Goal: Task Accomplishment & Management: Complete application form

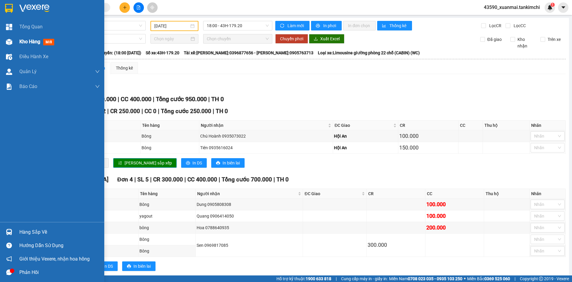
click at [21, 38] on div "Kho hàng mới" at bounding box center [37, 41] width 37 height 7
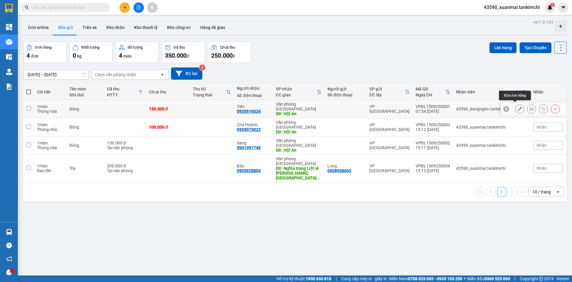
click at [518, 107] on icon at bounding box center [520, 109] width 4 height 4
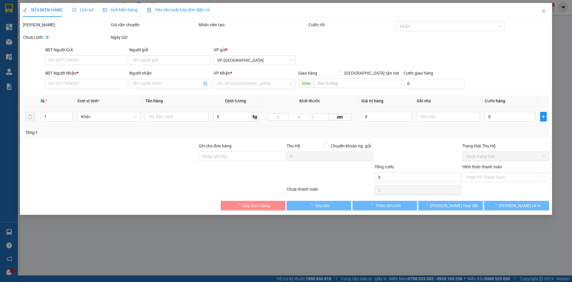
type input "0935616024"
type input "Tiên"
type input "Hội An"
type input "150.000"
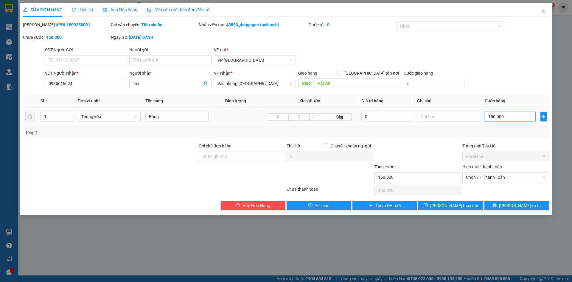
click at [494, 118] on input "150.000" at bounding box center [510, 117] width 51 height 10
type input "10.000"
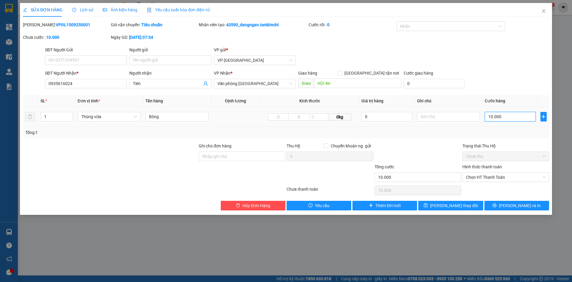
type input "100.000"
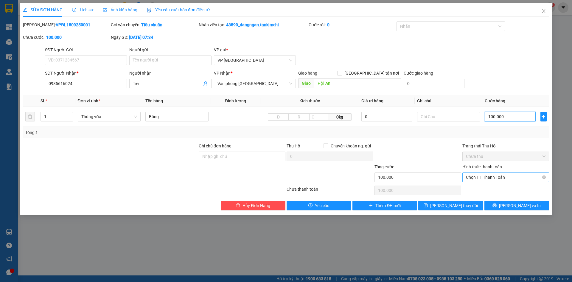
click at [486, 178] on span "Chọn HT Thanh Toán" at bounding box center [506, 177] width 80 height 9
type input "100.000"
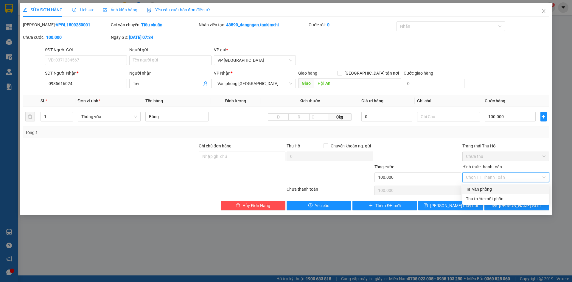
click at [482, 191] on div "Tại văn phòng" at bounding box center [506, 189] width 80 height 7
type input "0"
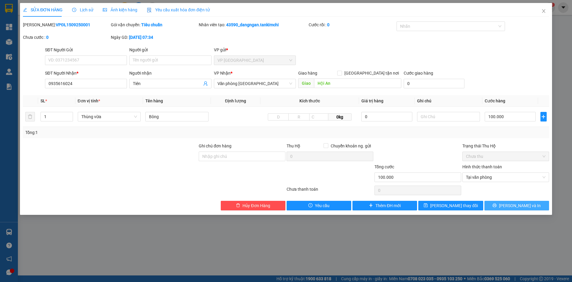
click at [503, 206] on button "[PERSON_NAME] và In" at bounding box center [517, 206] width 65 height 10
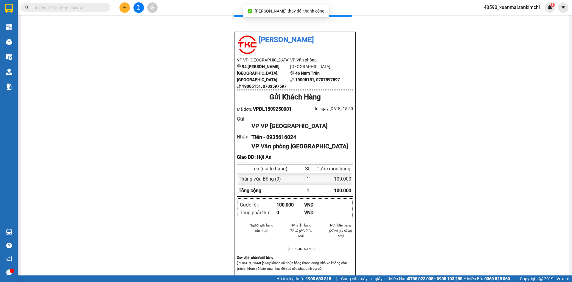
scroll to position [30, 0]
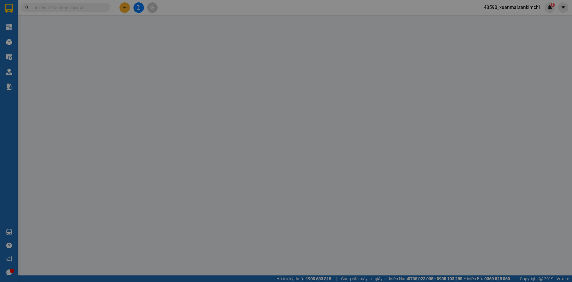
type input "0935616024"
type input "Tiên"
type input "Hội An"
type input "100.000"
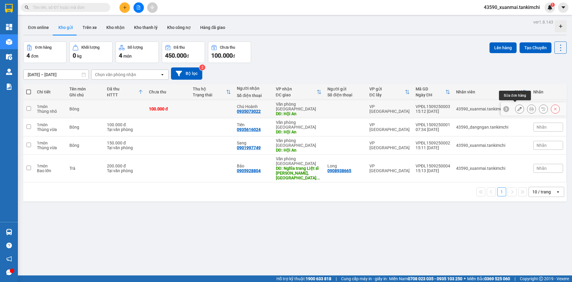
click at [518, 107] on icon at bounding box center [520, 109] width 4 height 4
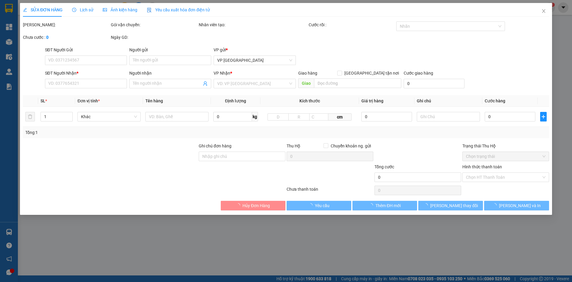
type input "0935073022"
type input "Chú Hoành"
type input "Hội An"
type input "100.000"
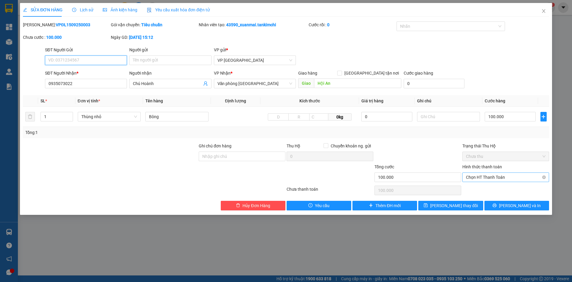
click at [490, 176] on span "Chọn HT Thanh Toán" at bounding box center [506, 177] width 80 height 9
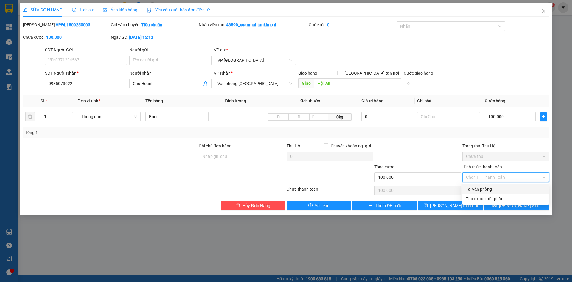
click at [481, 188] on div "Tại văn phòng" at bounding box center [506, 189] width 80 height 7
type input "0"
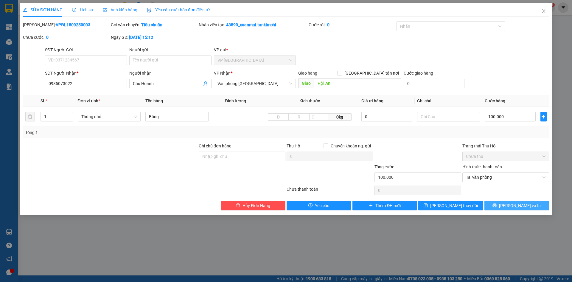
click at [512, 209] on button "[PERSON_NAME] và In" at bounding box center [517, 206] width 65 height 10
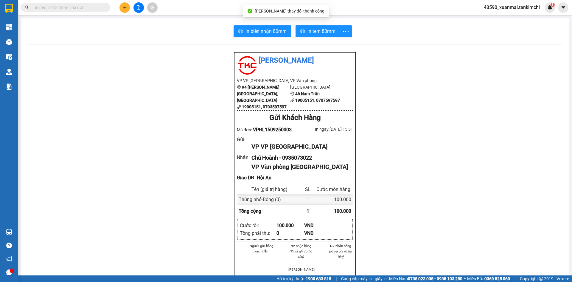
scroll to position [30, 0]
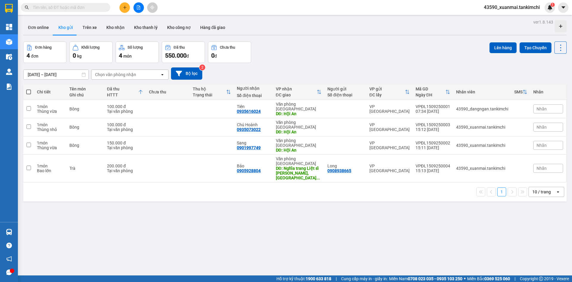
click at [127, 9] on button at bounding box center [125, 7] width 10 height 10
click at [156, 21] on div "Tạo đơn hàng" at bounding box center [148, 22] width 26 height 7
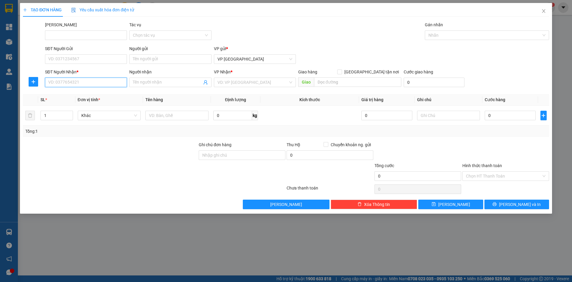
click at [91, 84] on input "SĐT Người Nhận *" at bounding box center [86, 83] width 82 height 10
click at [87, 94] on div "0373955347 - Sương" at bounding box center [86, 94] width 75 height 7
type input "0373955347"
type input "Sương"
type input "Hội An"
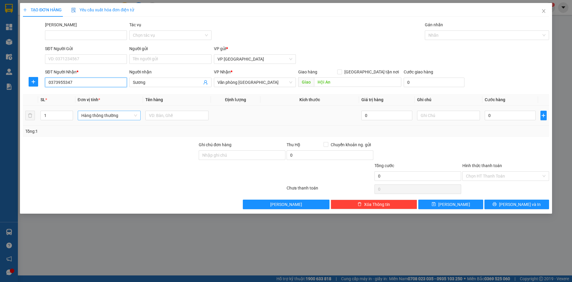
click at [94, 115] on span "Hàng thông thường" at bounding box center [109, 115] width 56 height 9
type input "0373955347"
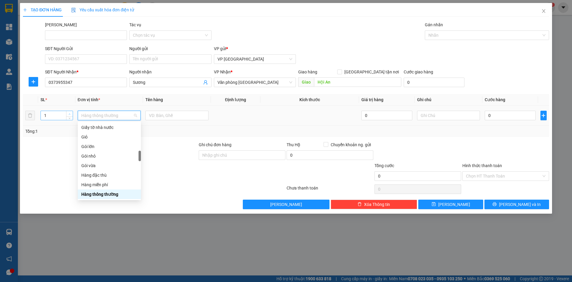
click at [69, 113] on icon "up" at bounding box center [70, 114] width 2 height 2
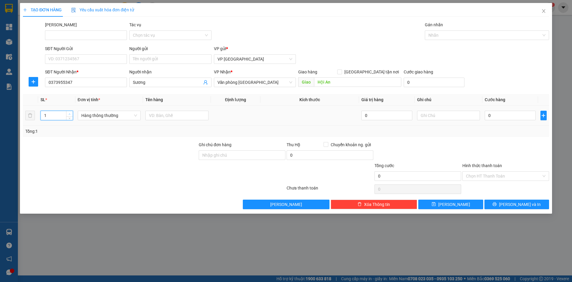
type input "2"
click at [69, 113] on icon "up" at bounding box center [70, 114] width 2 height 2
click at [98, 117] on span "Hàng thông thường" at bounding box center [109, 115] width 56 height 9
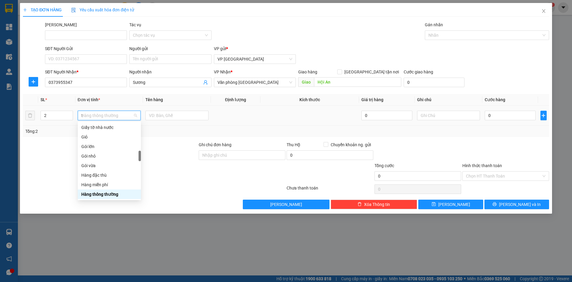
scroll to position [93, 0]
type input "th"
click at [100, 194] on div "Thùng xốp" at bounding box center [109, 194] width 56 height 7
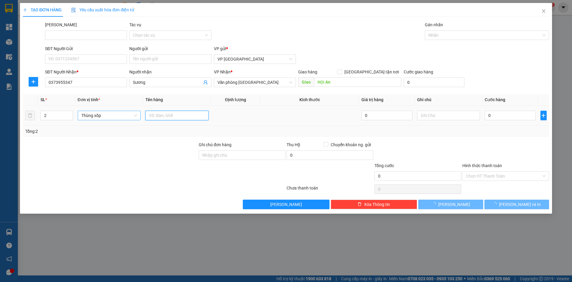
click at [164, 114] on input "text" at bounding box center [176, 116] width 63 height 10
drag, startPoint x: 162, startPoint y: 115, endPoint x: 174, endPoint y: 116, distance: 12.5
click at [174, 116] on input "Rau củ 200000" at bounding box center [176, 116] width 63 height 10
drag, startPoint x: 174, startPoint y: 116, endPoint x: 169, endPoint y: 117, distance: 5.4
click at [174, 116] on input "Rau củ 200000" at bounding box center [176, 116] width 63 height 10
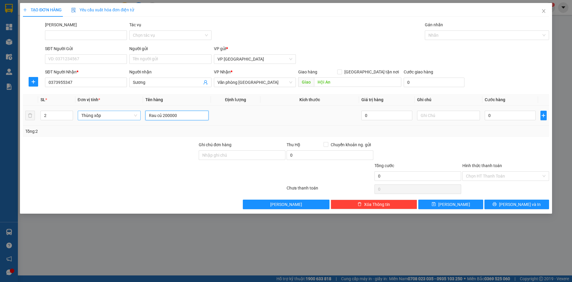
click at [164, 116] on input "Rau củ 200000" at bounding box center [176, 116] width 63 height 10
drag, startPoint x: 163, startPoint y: 115, endPoint x: 177, endPoint y: 115, distance: 13.7
click at [177, 115] on input "Rau củ 200000" at bounding box center [176, 116] width 63 height 10
type input "Rau củ"
click at [490, 114] on input "0" at bounding box center [510, 116] width 51 height 10
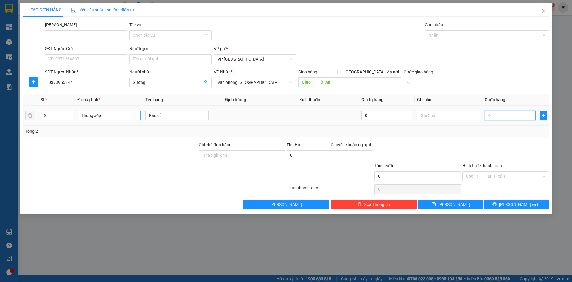
paste input "200.00"
type input "200.000"
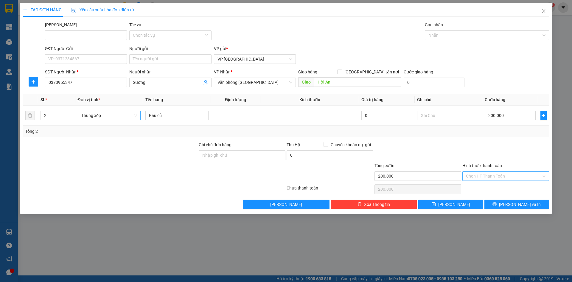
click at [484, 176] on input "Hình thức thanh toán" at bounding box center [503, 175] width 75 height 9
click at [484, 186] on div "Tại văn phòng" at bounding box center [506, 188] width 80 height 7
type input "0"
click at [497, 205] on icon "printer" at bounding box center [495, 204] width 4 height 4
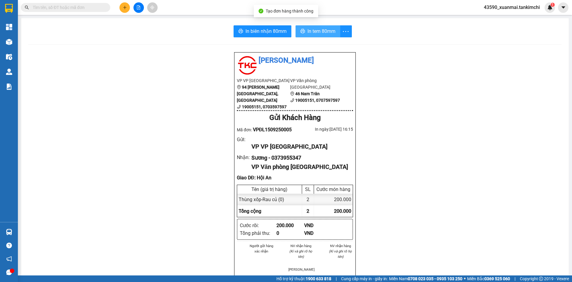
click at [331, 35] on span "In tem 80mm" at bounding box center [322, 30] width 28 height 7
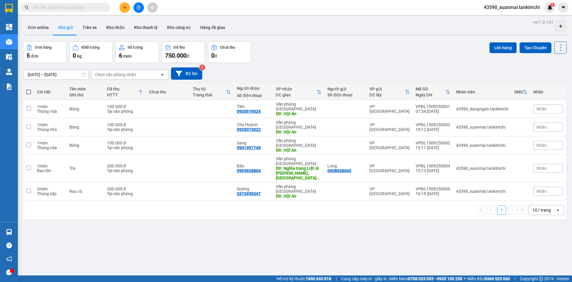
click at [123, 8] on icon "plus" at bounding box center [125, 7] width 4 height 4
click at [137, 19] on div "Tạo đơn hàng" at bounding box center [148, 22] width 26 height 7
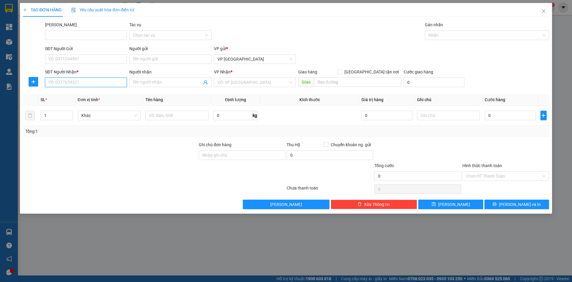
click at [78, 81] on input "SĐT Người Nhận *" at bounding box center [86, 83] width 82 height 10
click at [75, 97] on div "0969817085 - Sen" at bounding box center [86, 94] width 75 height 7
type input "0969817085"
type input "Sen"
click at [91, 115] on span "Hàng thông thường" at bounding box center [109, 115] width 56 height 9
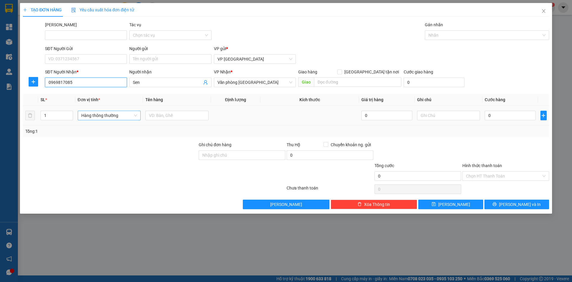
type input "0969817085"
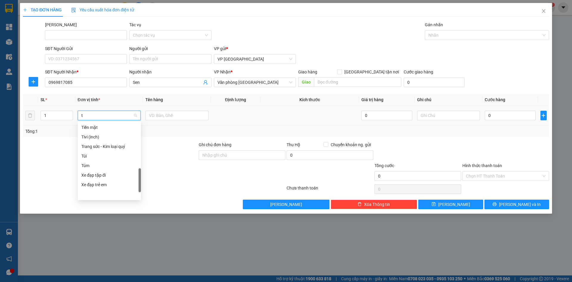
scroll to position [93, 0]
type input "th"
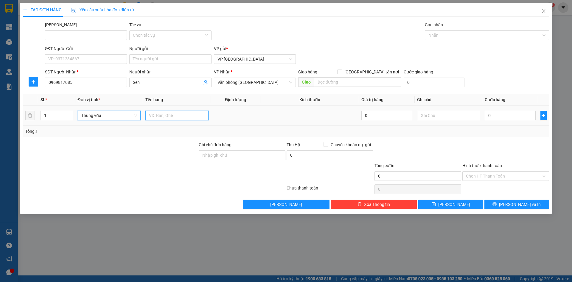
click at [171, 115] on input "text" at bounding box center [176, 116] width 63 height 10
drag, startPoint x: 159, startPoint y: 115, endPoint x: 173, endPoint y: 116, distance: 13.1
click at [173, 116] on input "Bông 200000" at bounding box center [176, 116] width 63 height 10
type input "Bông"
click at [509, 115] on input "0" at bounding box center [510, 116] width 51 height 10
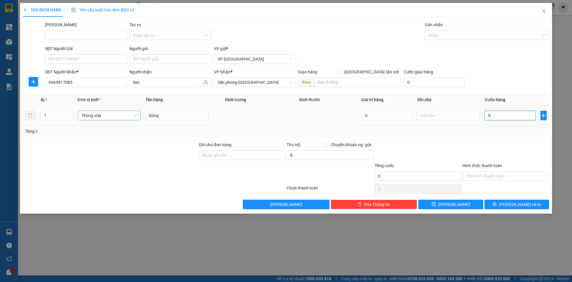
paste input "200.00"
type input "200.000"
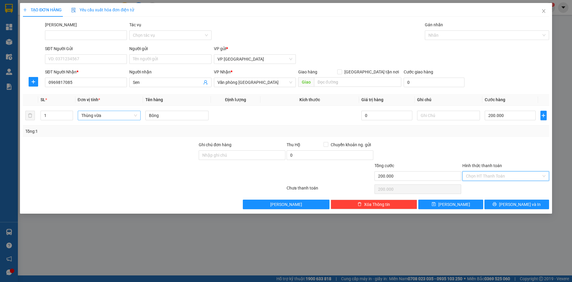
click at [494, 176] on input "Hình thức thanh toán" at bounding box center [503, 175] width 75 height 9
click at [488, 187] on div "Tại văn phòng" at bounding box center [506, 188] width 80 height 7
type input "0"
click at [497, 205] on icon "printer" at bounding box center [495, 204] width 4 height 4
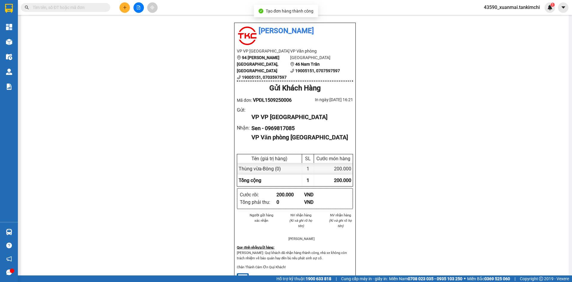
scroll to position [30, 0]
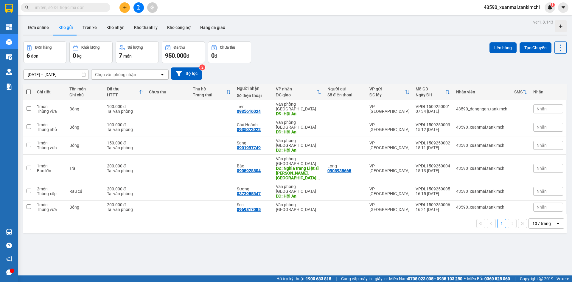
click at [28, 92] on span at bounding box center [28, 91] width 5 height 5
click at [29, 89] on input "checkbox" at bounding box center [29, 89] width 0 height 0
checkbox input "true"
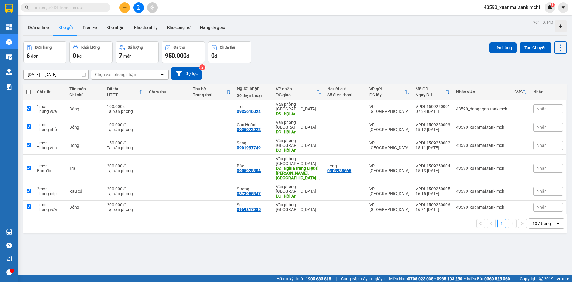
checkbox input "true"
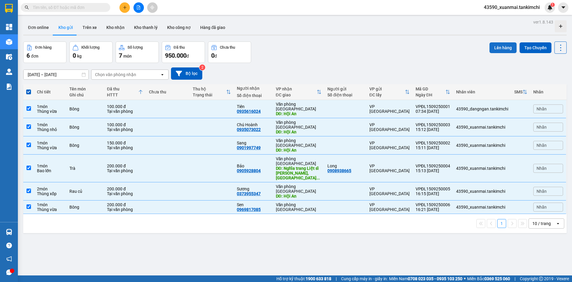
click at [490, 47] on button "Lên hàng" at bounding box center [503, 47] width 27 height 11
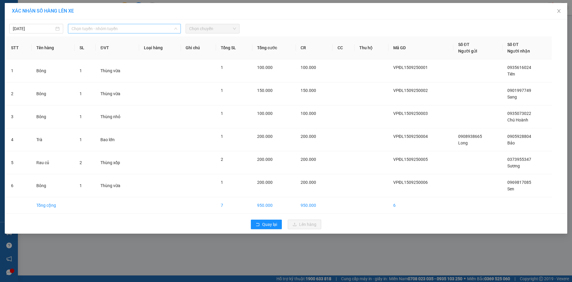
click at [125, 32] on span "Chọn tuyến - nhóm tuyến" at bounding box center [125, 28] width 106 height 9
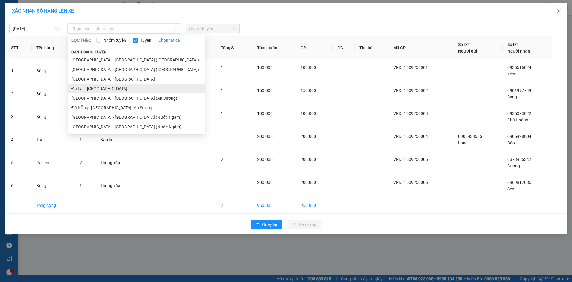
click at [86, 87] on li "Đà Lạt - [GEOGRAPHIC_DATA]" at bounding box center [136, 89] width 137 height 10
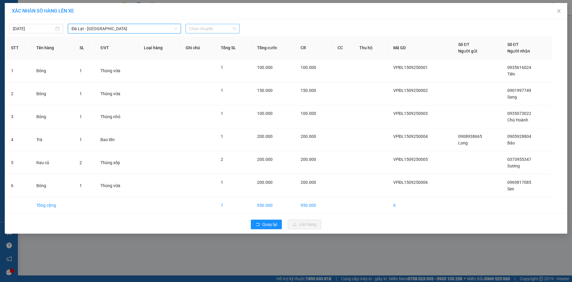
click at [206, 30] on span "Chọn chuyến" at bounding box center [212, 28] width 47 height 9
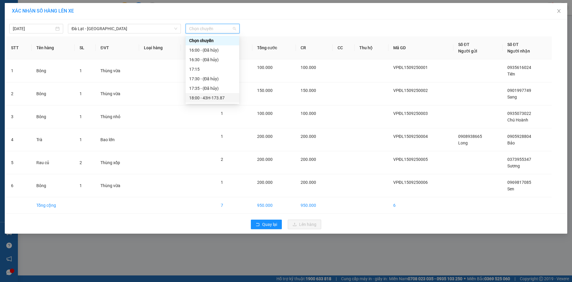
click at [214, 94] on div "18:00 - 43H-173.87" at bounding box center [212, 97] width 47 height 7
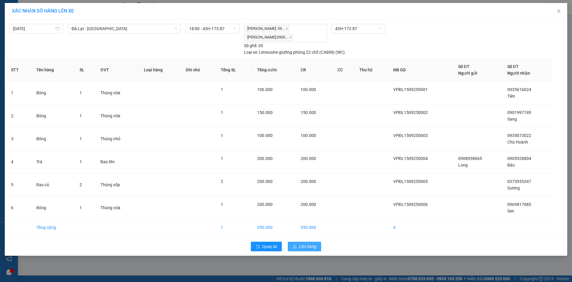
click at [315, 244] on span "Lên hàng" at bounding box center [307, 246] width 17 height 7
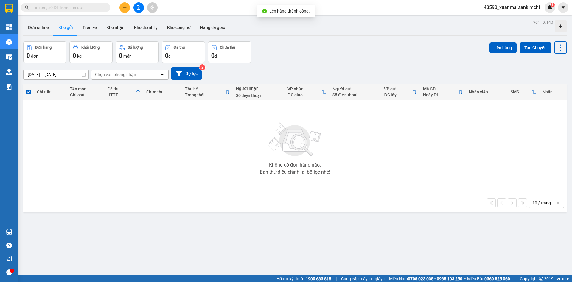
click at [140, 9] on icon "file-add" at bounding box center [139, 7] width 4 height 4
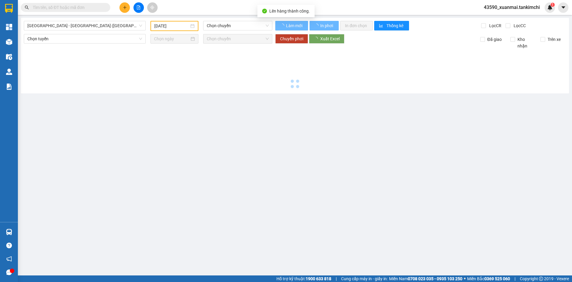
type input "[DATE]"
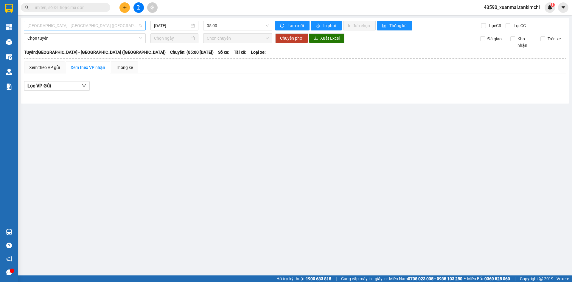
click at [73, 24] on span "[GEOGRAPHIC_DATA] - [GEOGRAPHIC_DATA] ([GEOGRAPHIC_DATA])" at bounding box center [84, 25] width 115 height 9
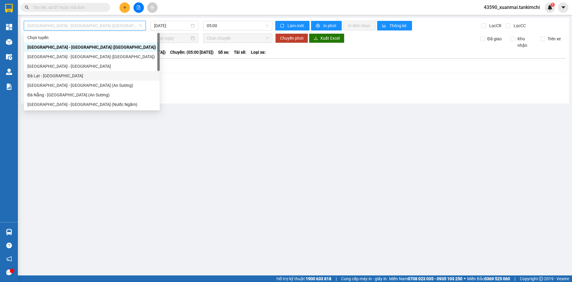
click at [50, 78] on div "Đà Lạt - [GEOGRAPHIC_DATA]" at bounding box center [91, 75] width 129 height 7
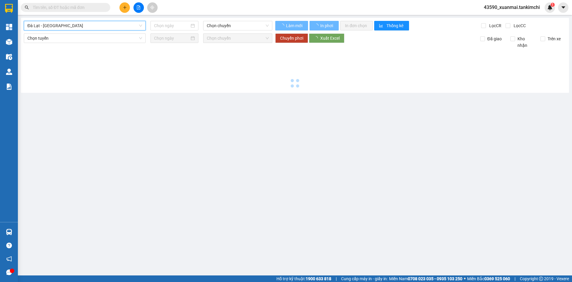
type input "[DATE]"
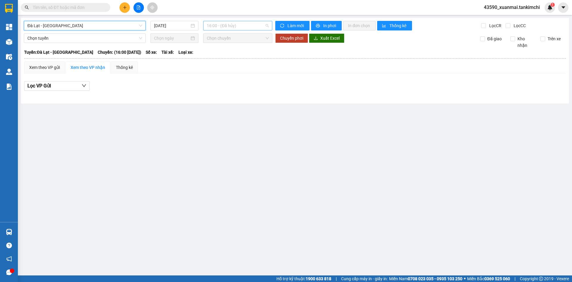
click at [226, 26] on span "16:00 - (Đã hủy)" at bounding box center [238, 25] width 62 height 9
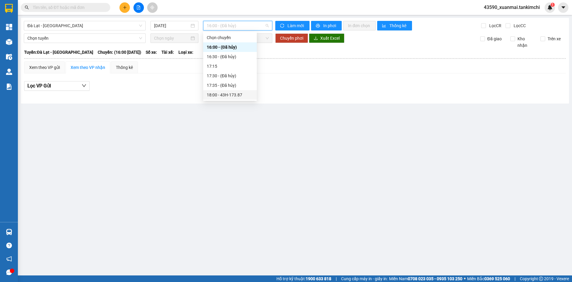
click at [236, 96] on div "18:00 - 43H-173.87" at bounding box center [230, 95] width 47 height 7
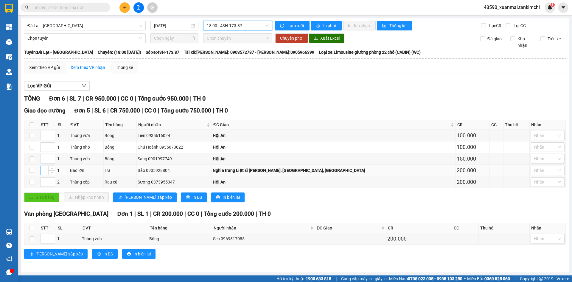
click at [44, 172] on input at bounding box center [48, 170] width 14 height 9
type input "1"
click at [43, 132] on input at bounding box center [48, 135] width 14 height 9
type input "2"
click at [43, 145] on input at bounding box center [48, 146] width 14 height 9
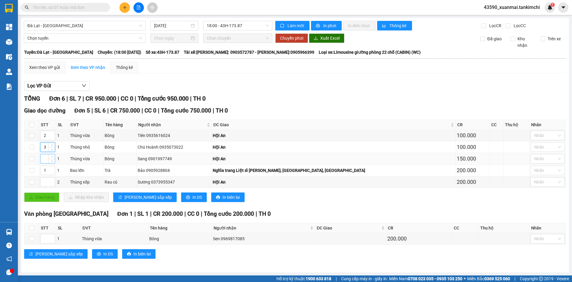
type input "3"
click at [45, 159] on input at bounding box center [48, 158] width 14 height 9
type input "4"
click at [46, 181] on input at bounding box center [48, 181] width 14 height 9
type input "5"
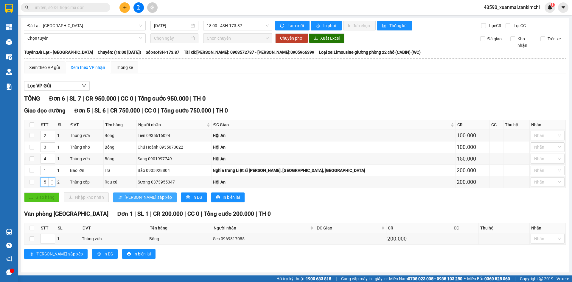
click at [128, 196] on span "[PERSON_NAME] sắp xếp" at bounding box center [148, 197] width 47 height 7
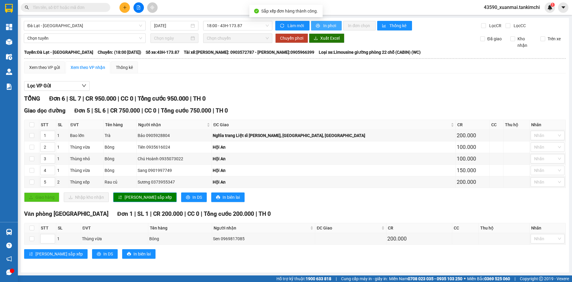
click at [334, 21] on button "In phơi" at bounding box center [326, 26] width 31 height 10
click at [337, 24] on button "In phơi" at bounding box center [326, 26] width 31 height 10
